Goal: Find specific page/section: Find specific page/section

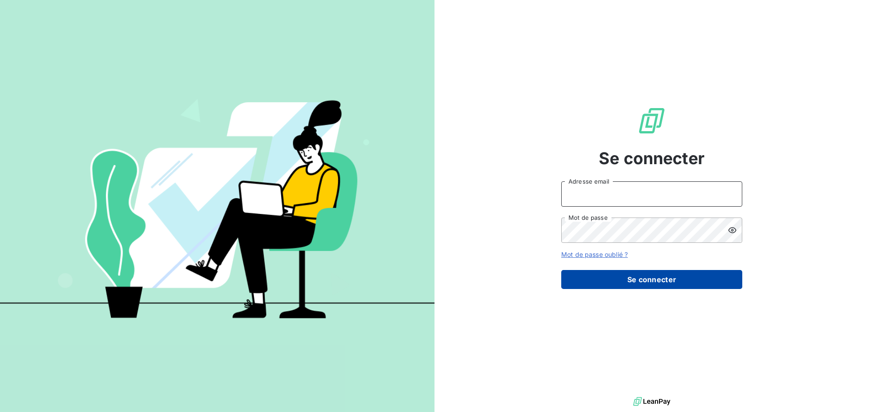
type input "[EMAIL_ADDRESS][DOMAIN_NAME]"
click at [646, 286] on button "Se connecter" at bounding box center [651, 279] width 181 height 19
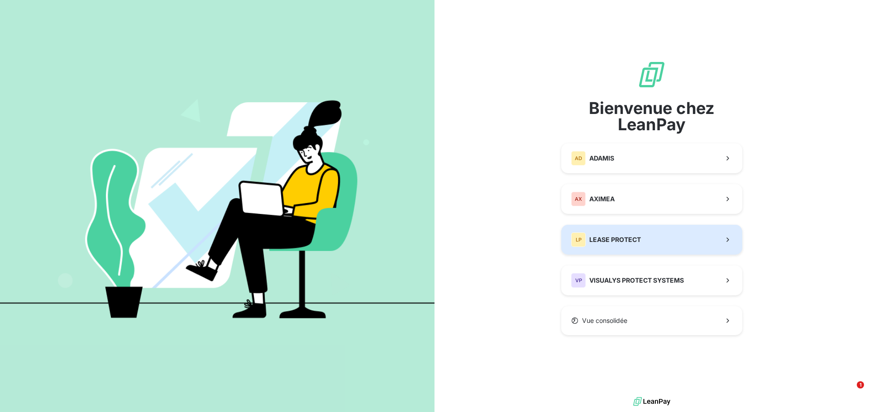
click at [650, 245] on button "LP LEASE PROTECT" at bounding box center [651, 240] width 181 height 30
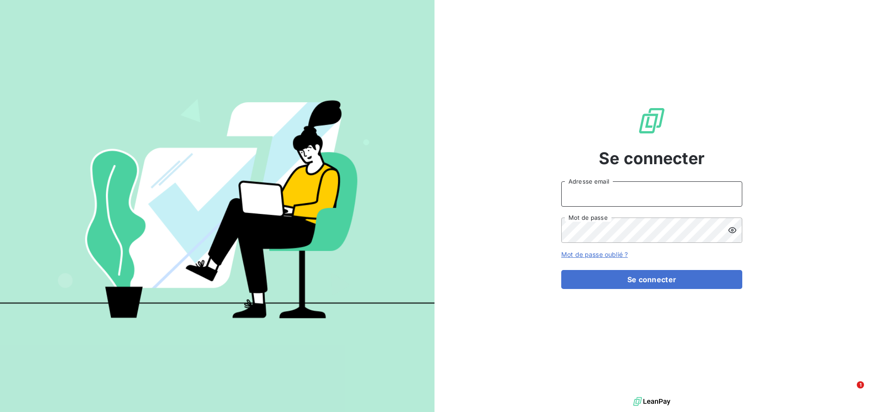
type input "[EMAIL_ADDRESS][DOMAIN_NAME]"
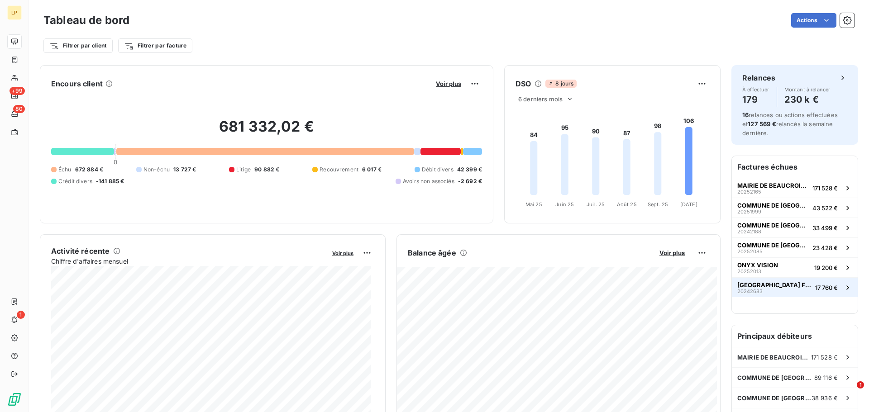
click at [784, 293] on div "[GEOGRAPHIC_DATA] FREMOY 20242683" at bounding box center [774, 288] width 74 height 13
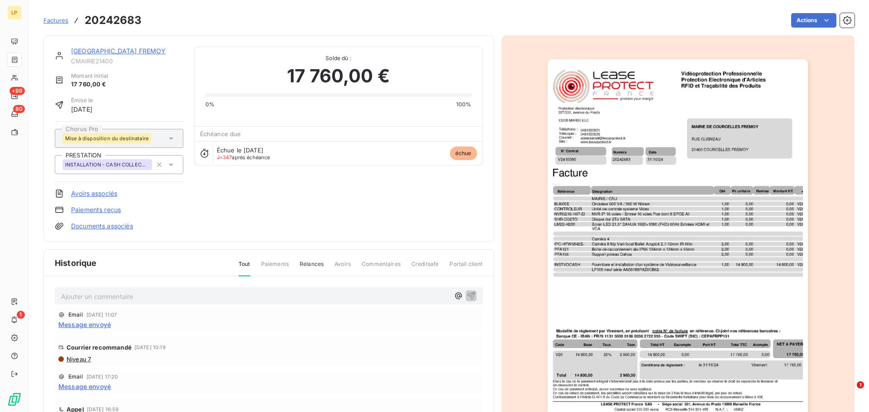
click at [148, 48] on link "[GEOGRAPHIC_DATA] FREMOY" at bounding box center [118, 51] width 95 height 8
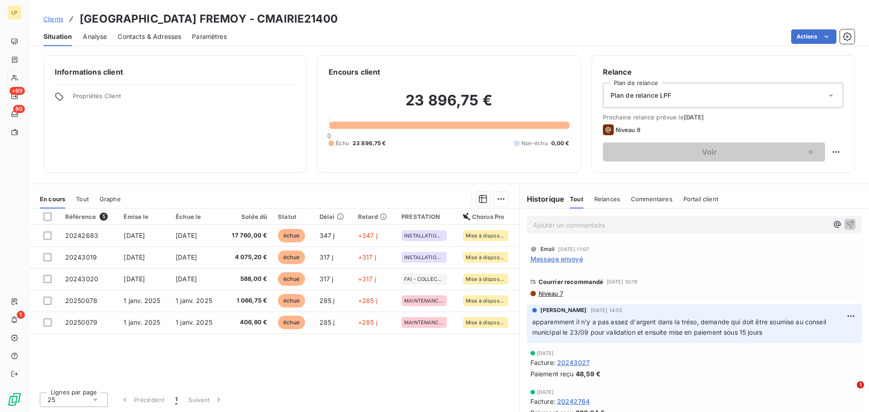
click at [447, 374] on div "Référence 5 Émise le Échue le Solde dû Statut Délai Retard PRESTATION Chorus Pr…" at bounding box center [274, 297] width 490 height 177
